Goal: Task Accomplishment & Management: Manage account settings

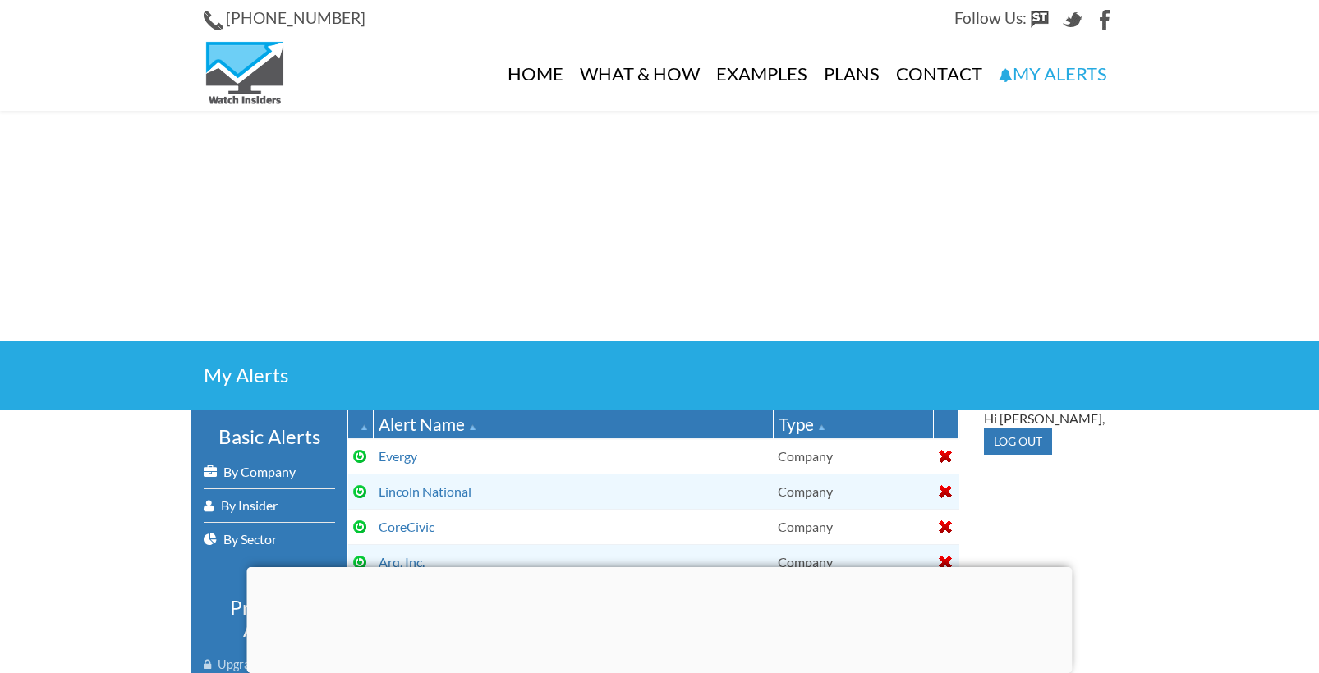
select select
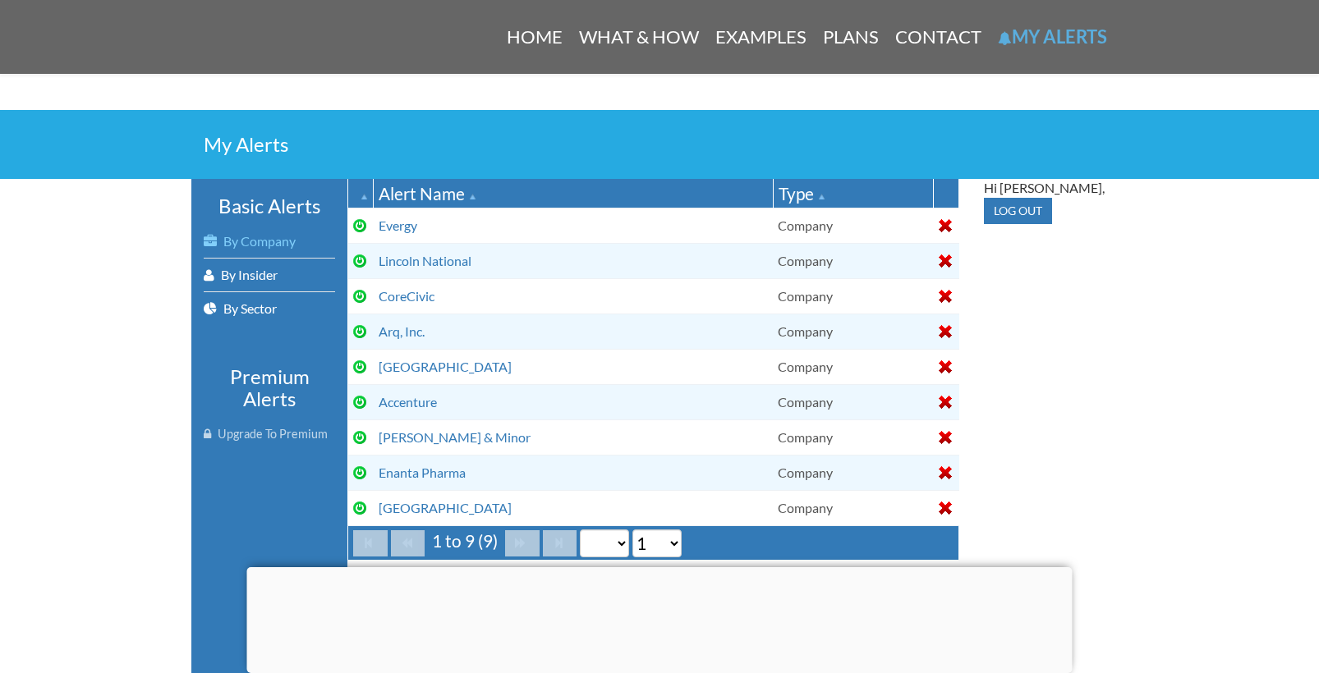
scroll to position [252, 0]
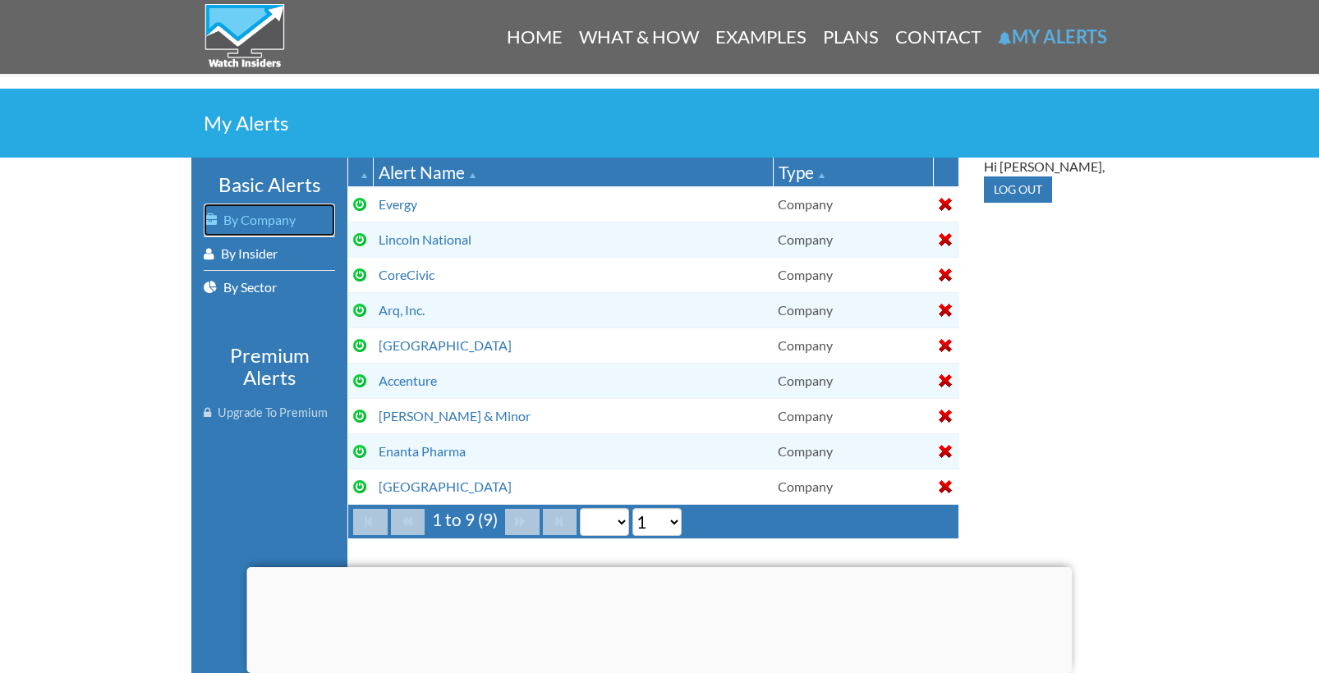
click at [260, 218] on link "By Company" at bounding box center [269, 220] width 131 height 33
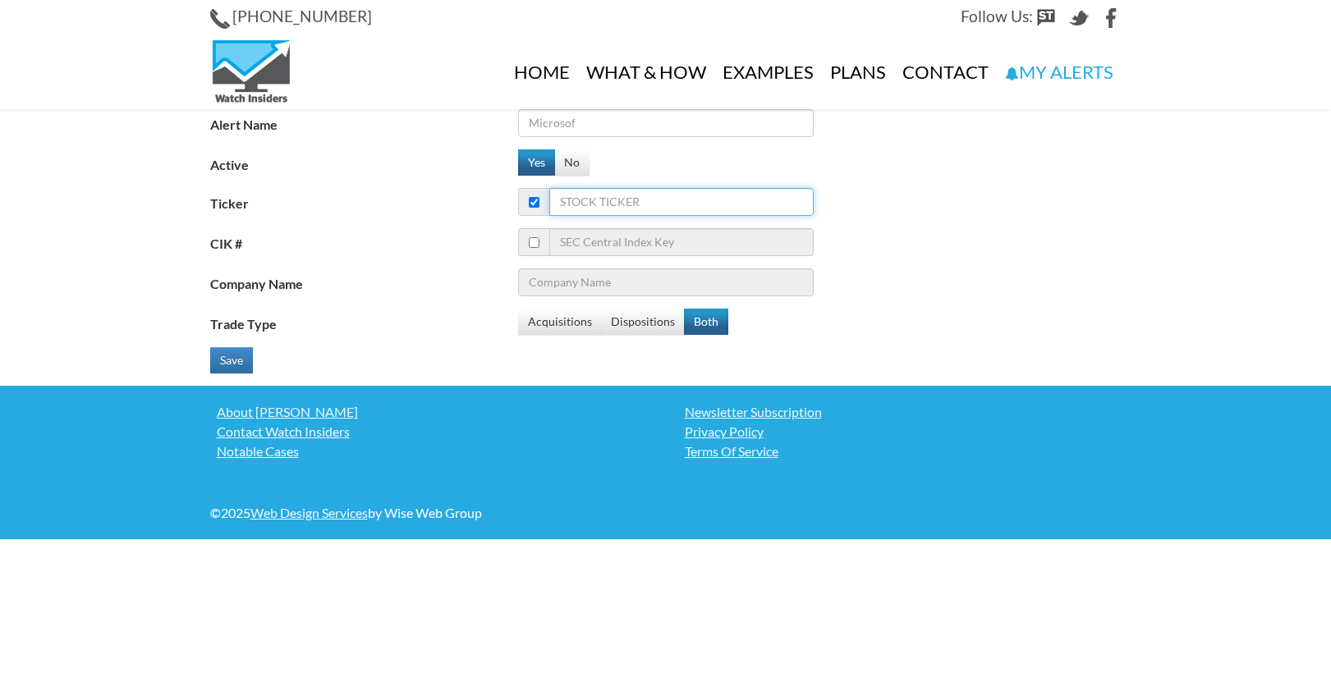
click at [696, 199] on input "Ticker" at bounding box center [681, 202] width 264 height 28
type input "ar"
type input "Agilent Technologies Inc."
type input "ard"
type input "Antero Resources Corp"
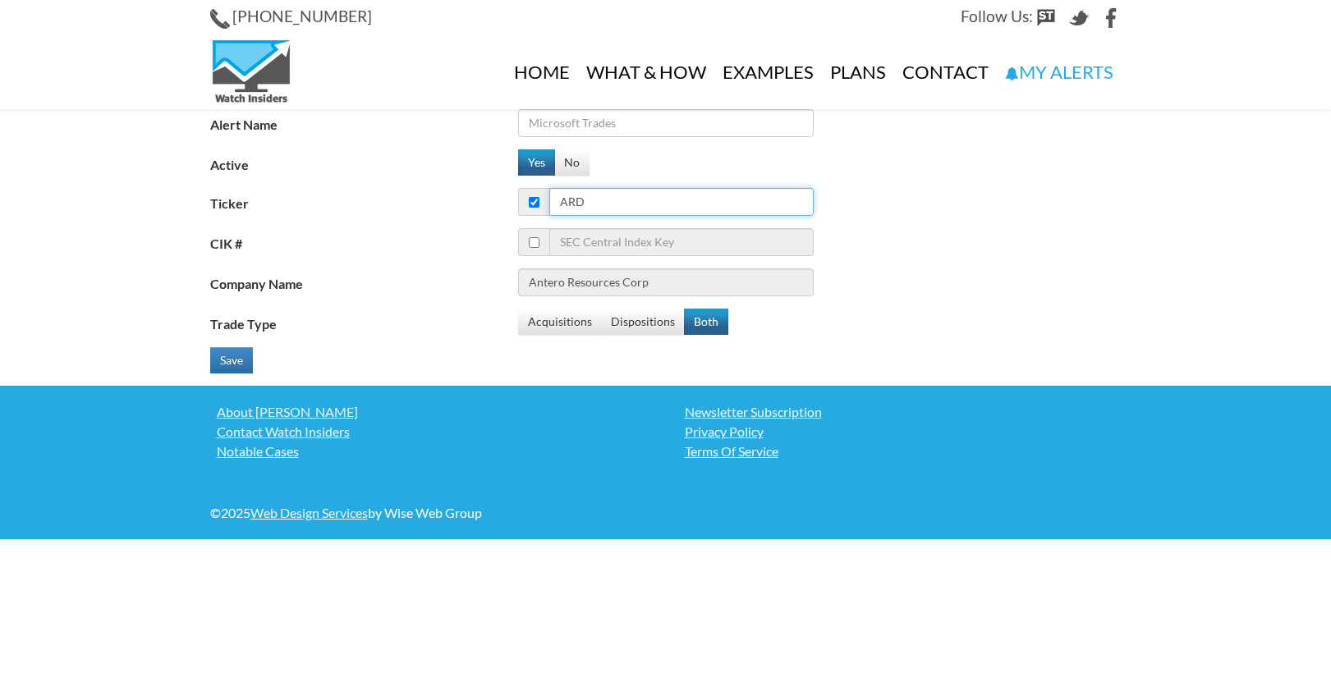
type input "ardx"
type input "Arena Resources Inc."
type input "ardx"
type input "Ardelyx Inc"
type input "ardx"
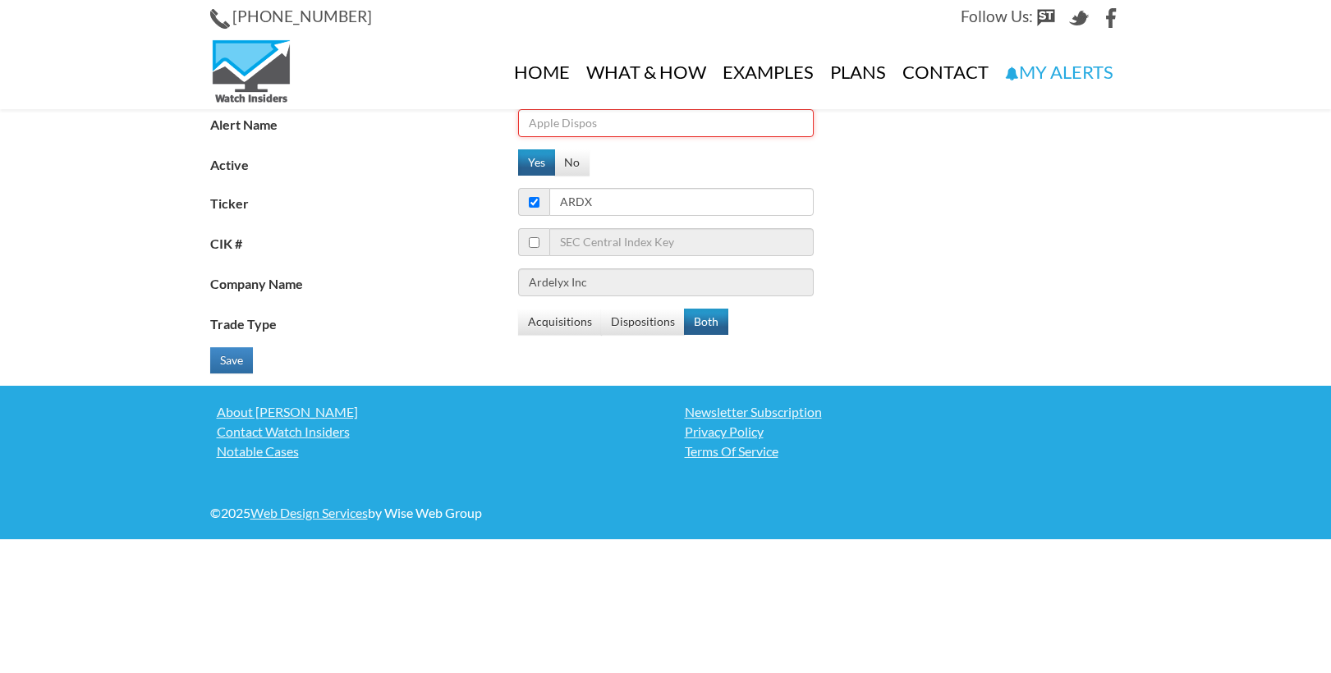
click at [665, 129] on input "Alert Name" at bounding box center [666, 123] width 296 height 28
type input "Ardelyx"
click at [226, 356] on button "Save" at bounding box center [231, 360] width 43 height 26
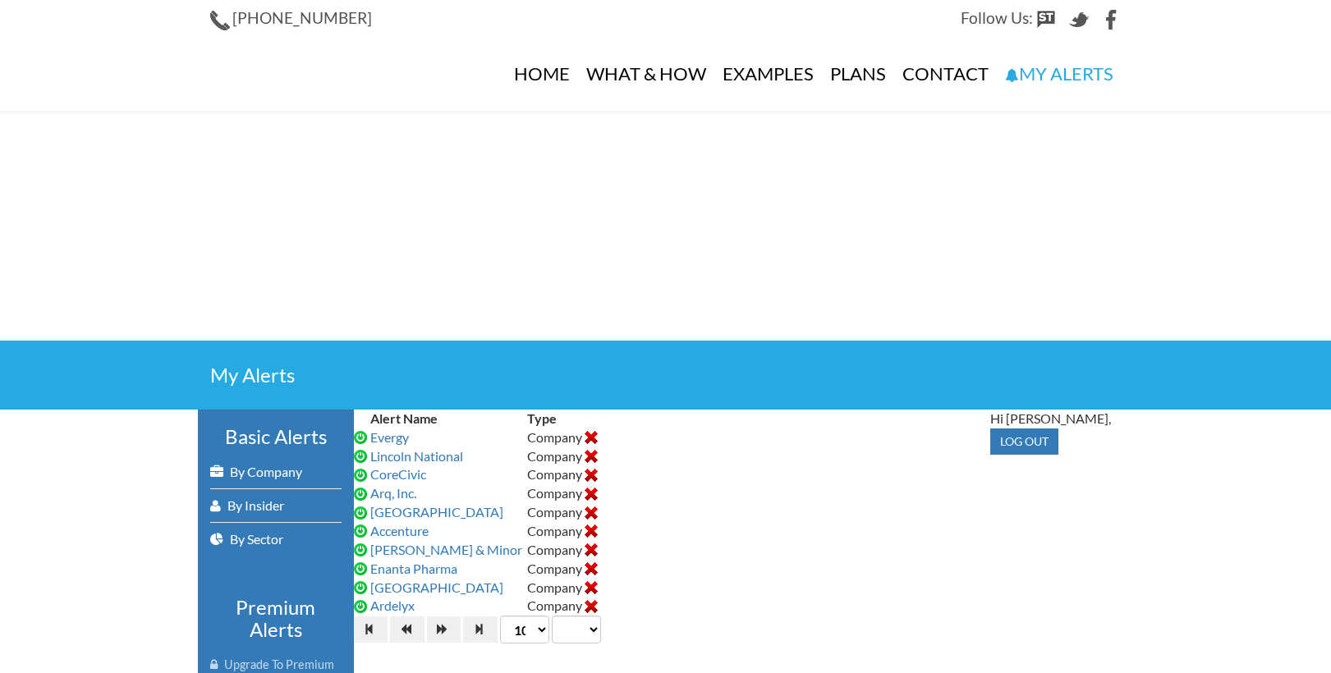
select select
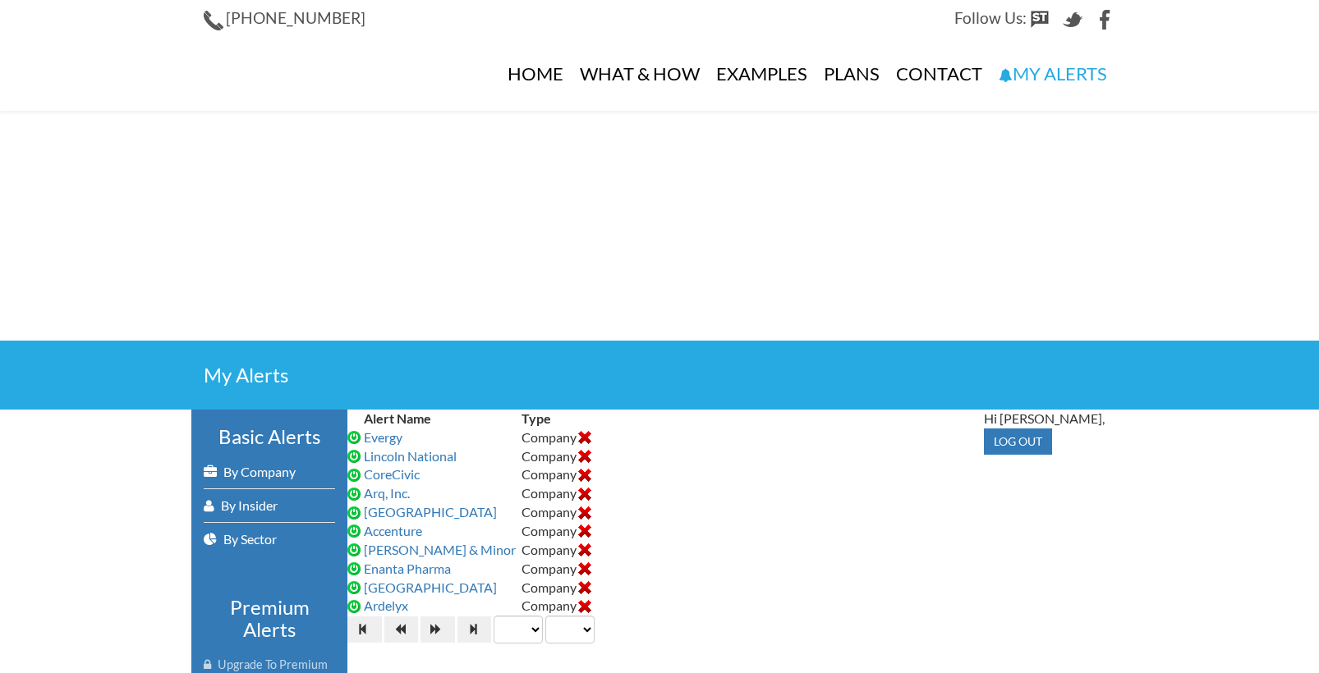
select select "1"
